Goal: Task Accomplishment & Management: Complete application form

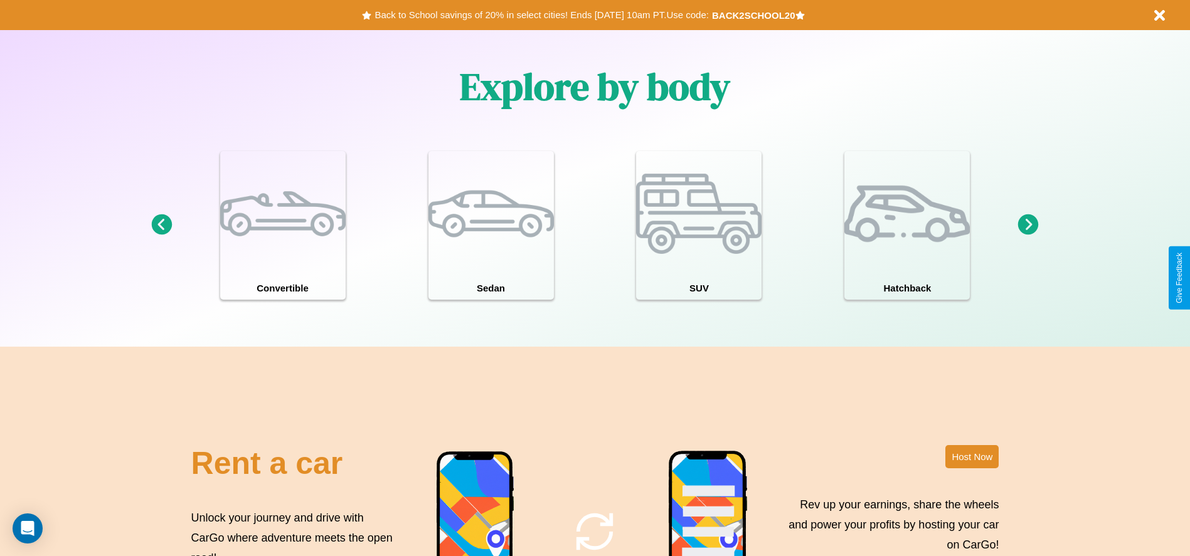
scroll to position [1799, 0]
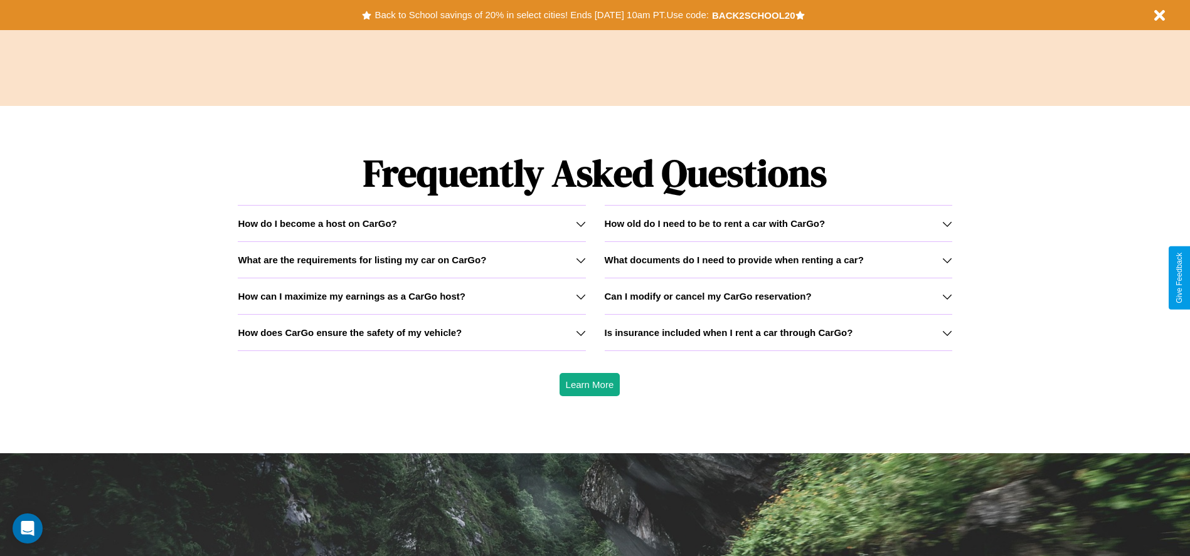
click at [580, 260] on icon at bounding box center [581, 260] width 10 height 10
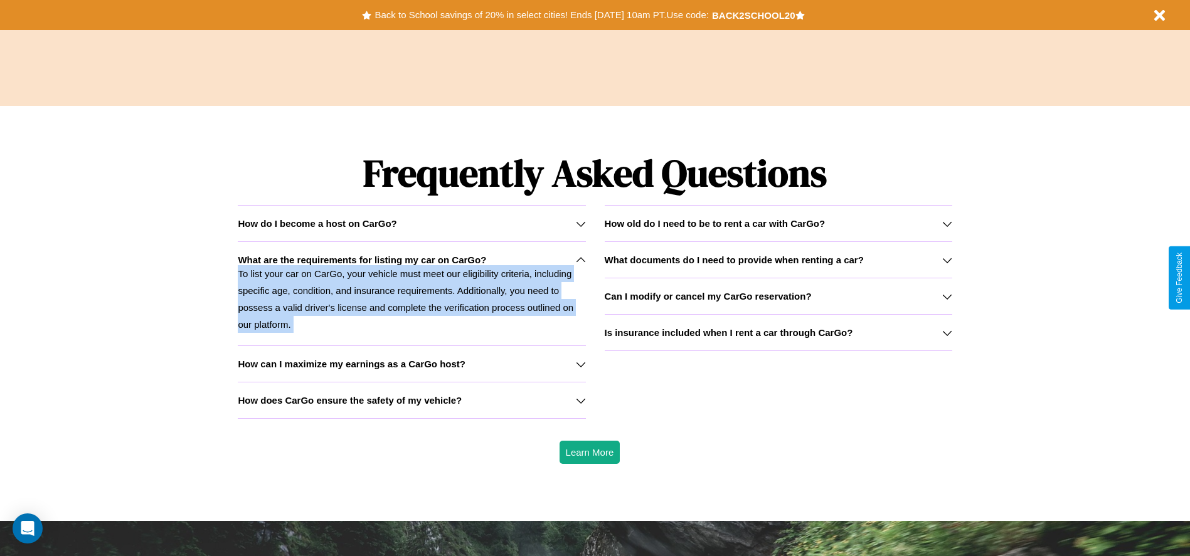
click at [580, 260] on icon at bounding box center [581, 260] width 10 height 10
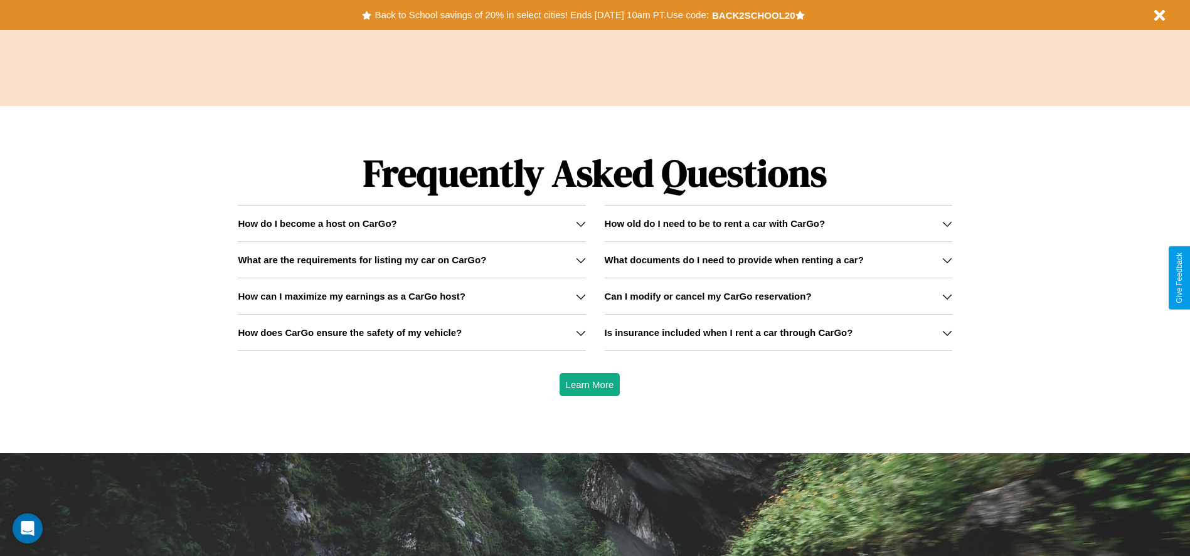
click at [778, 223] on h3 "How old do I need to be to rent a car with CarGo?" at bounding box center [715, 223] width 221 height 11
click at [946, 260] on icon at bounding box center [947, 260] width 10 height 10
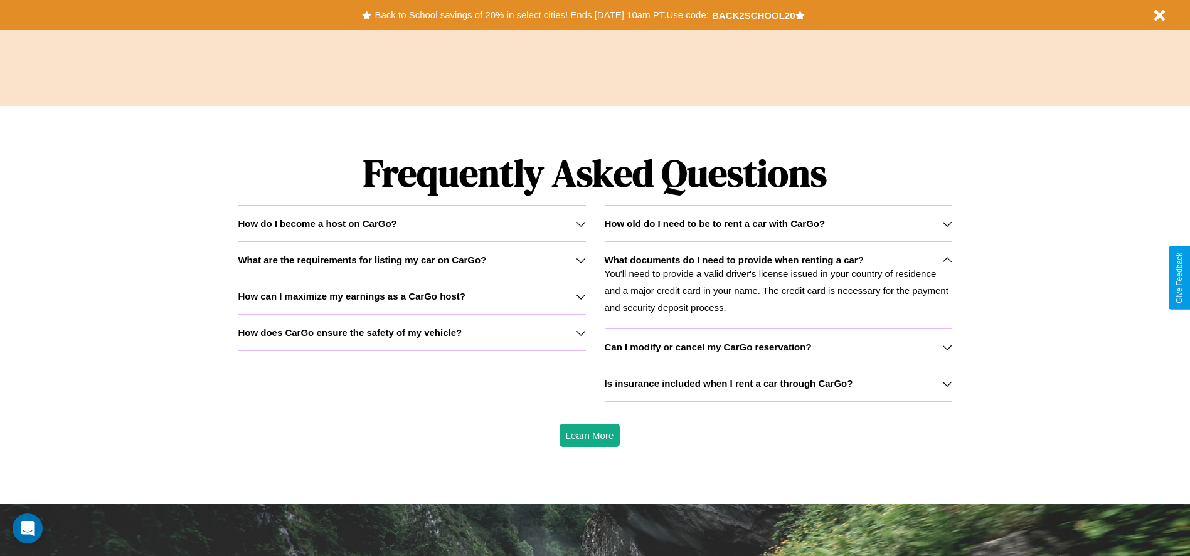
click at [411, 260] on h3 "What are the requirements for listing my car on CarGo?" at bounding box center [362, 260] width 248 height 11
click at [411, 332] on h3 "How does CarGo ensure the safety of my vehicle?" at bounding box center [350, 332] width 224 height 11
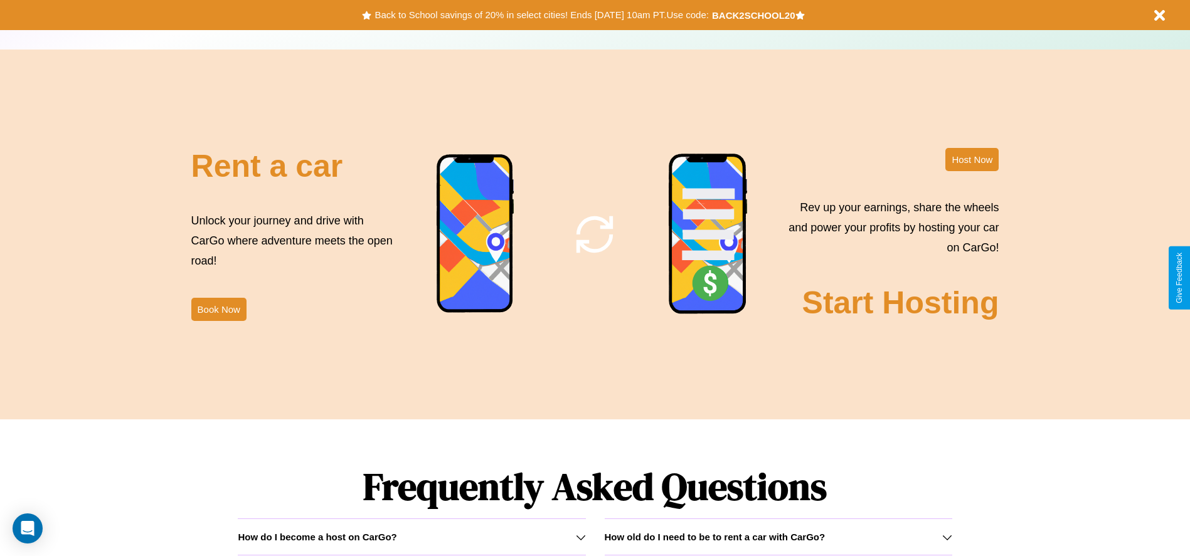
scroll to position [0, 0]
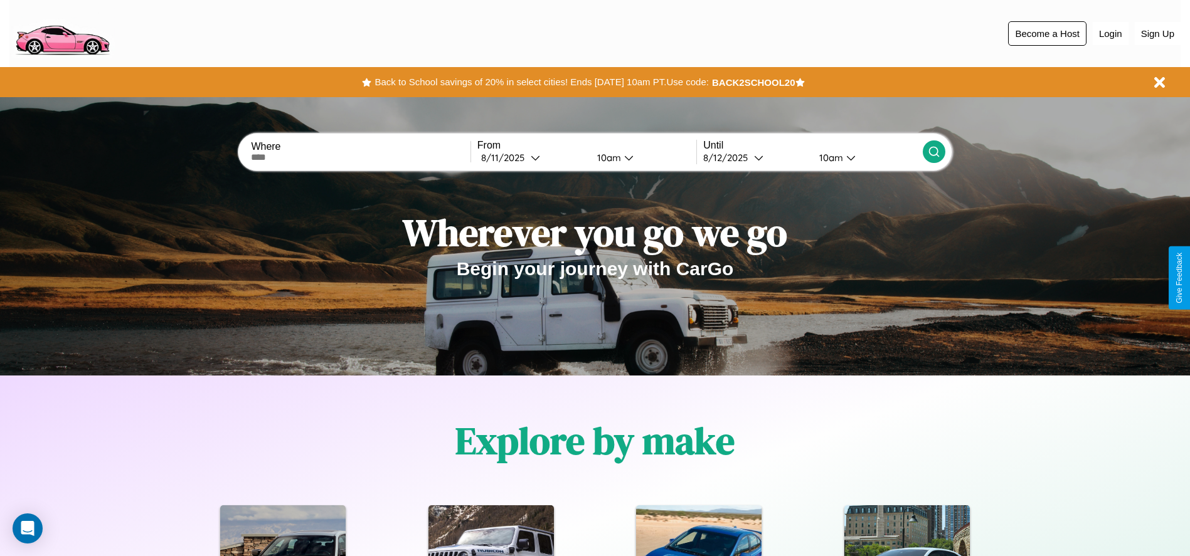
click at [1047, 33] on button "Become a Host" at bounding box center [1047, 33] width 78 height 24
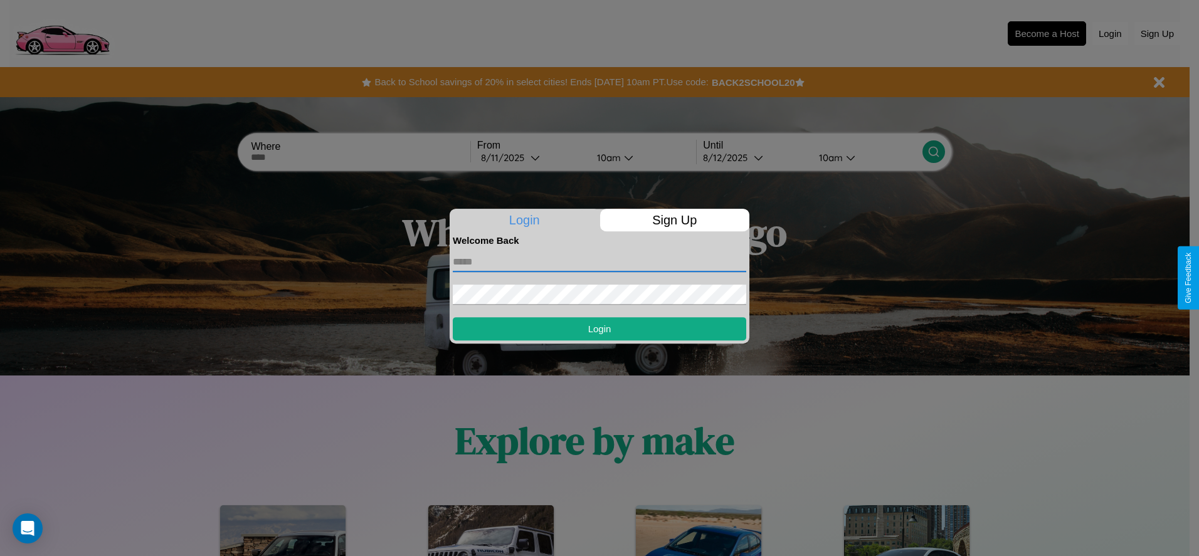
click at [600, 262] on input "text" at bounding box center [599, 262] width 293 height 20
type input "**********"
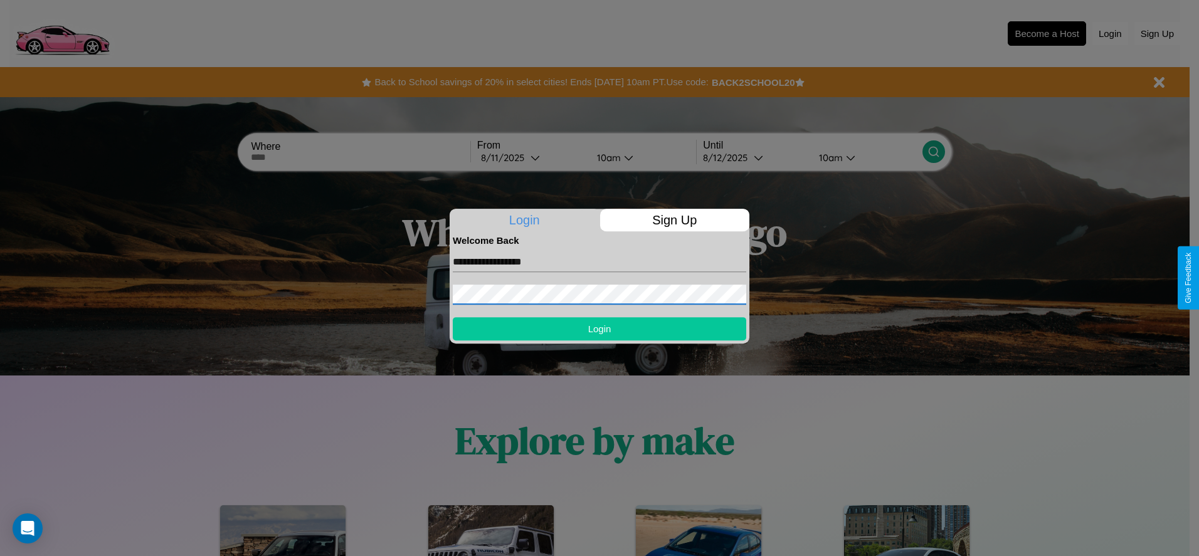
click at [600, 329] on button "Login" at bounding box center [599, 328] width 293 height 23
